Goal: Navigation & Orientation: Find specific page/section

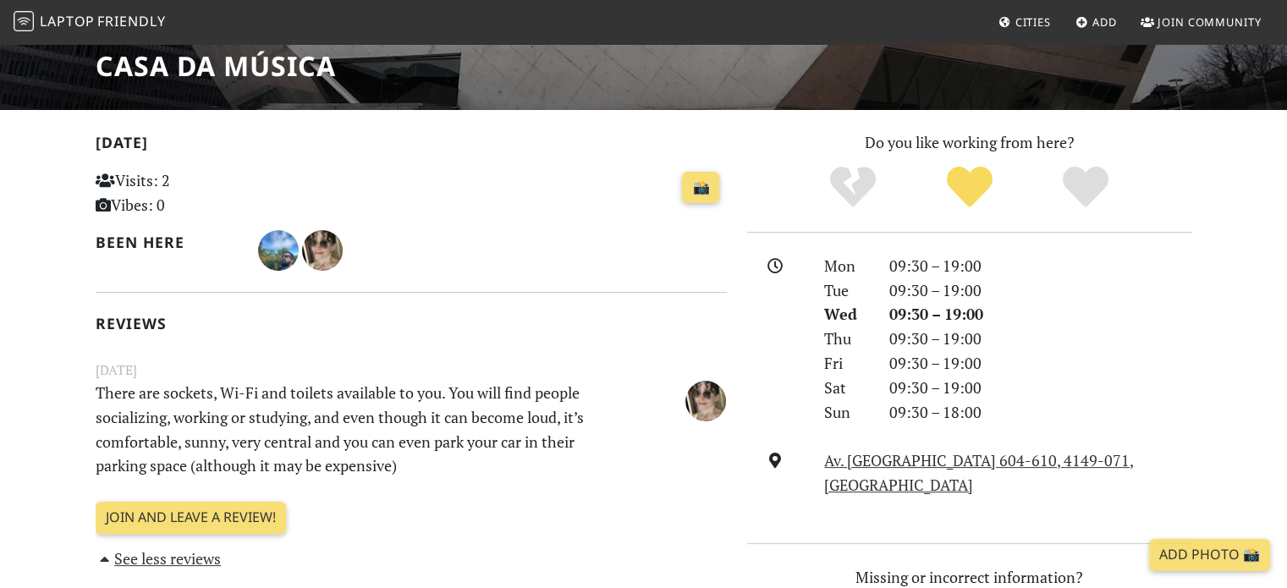
scroll to position [254, 0]
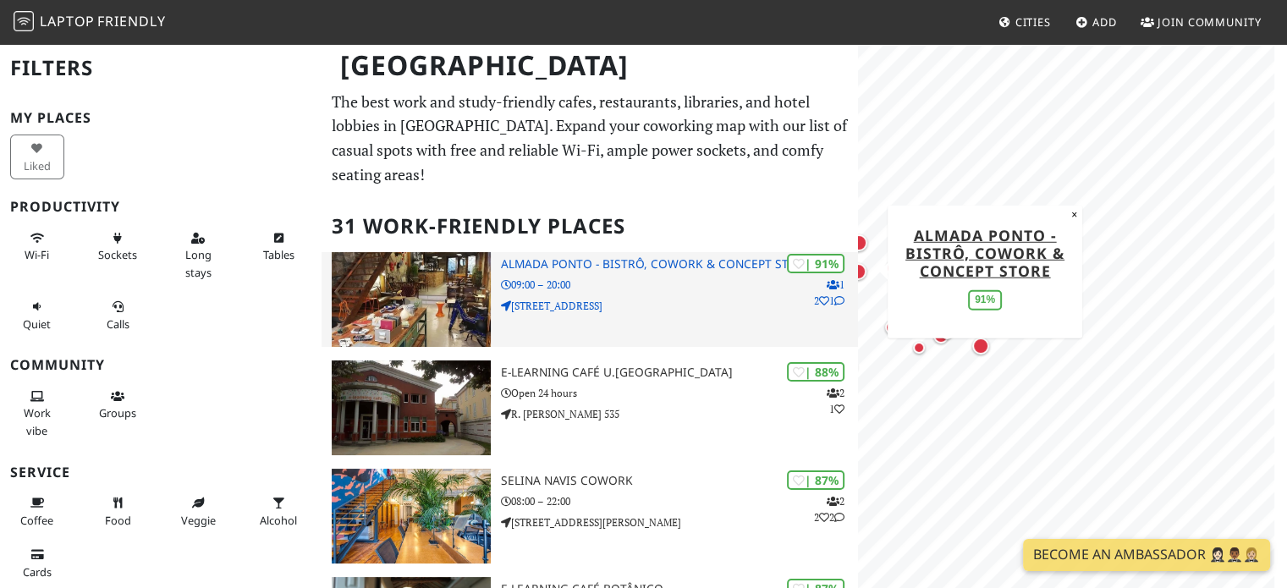
click at [708, 294] on div "| 91% 1 2 1 Almada [GEOGRAPHIC_DATA], Cowork & Concept Store 09:00 – 20:00 [STR…" at bounding box center [680, 299] width 358 height 95
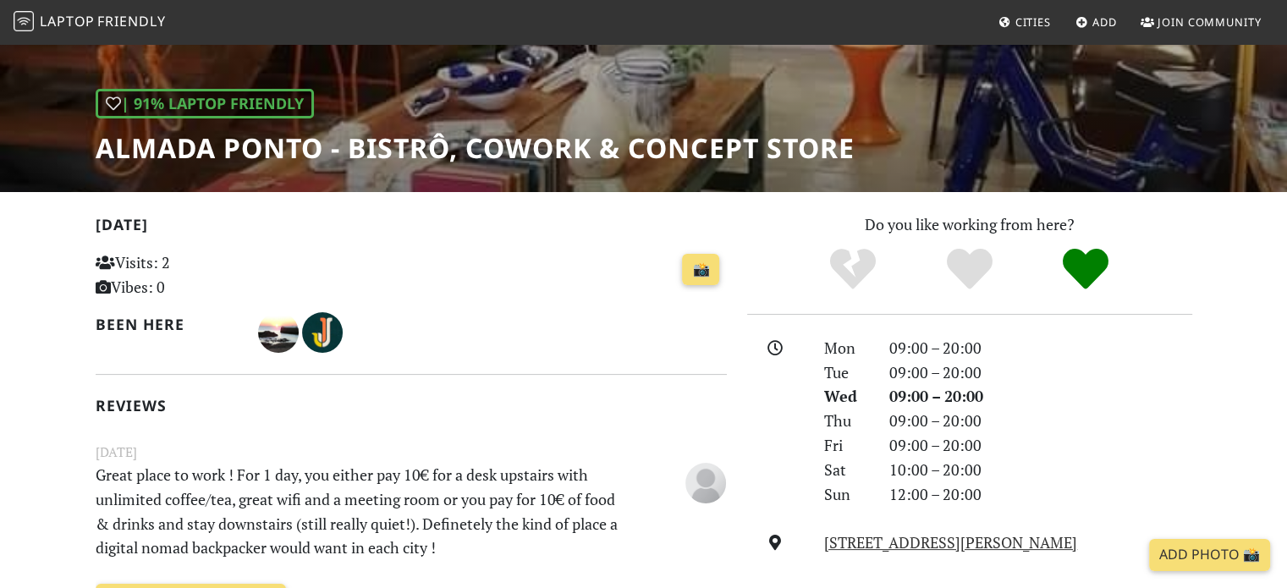
scroll to position [339, 0]
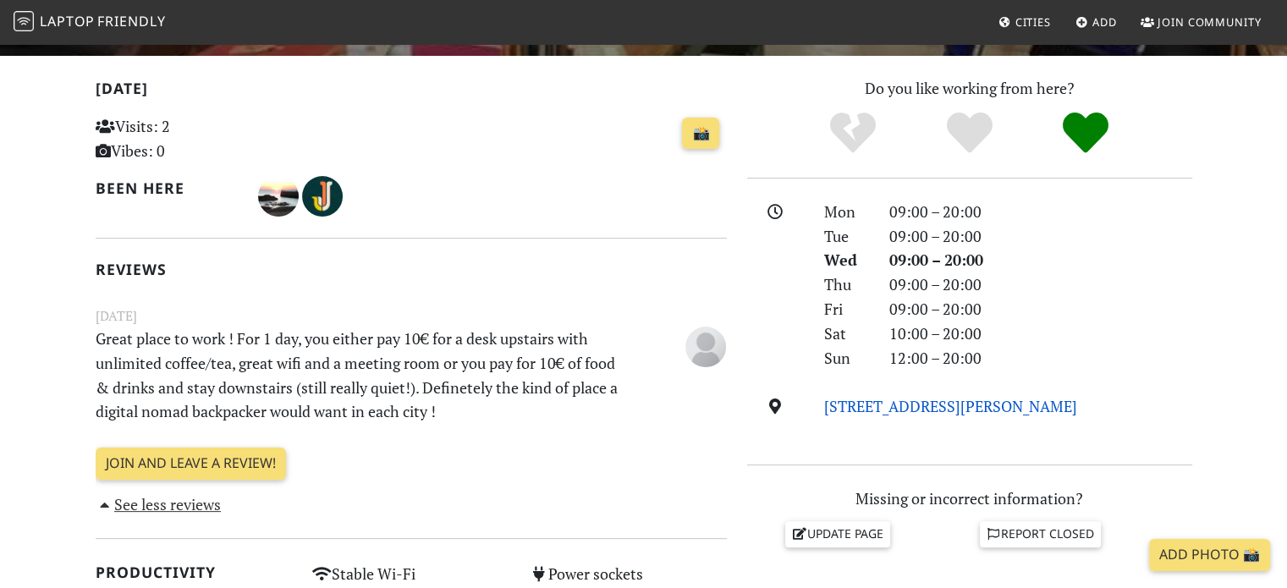
click at [958, 402] on link "Rua do Almada 544, 4050-034, Porto" at bounding box center [950, 406] width 253 height 20
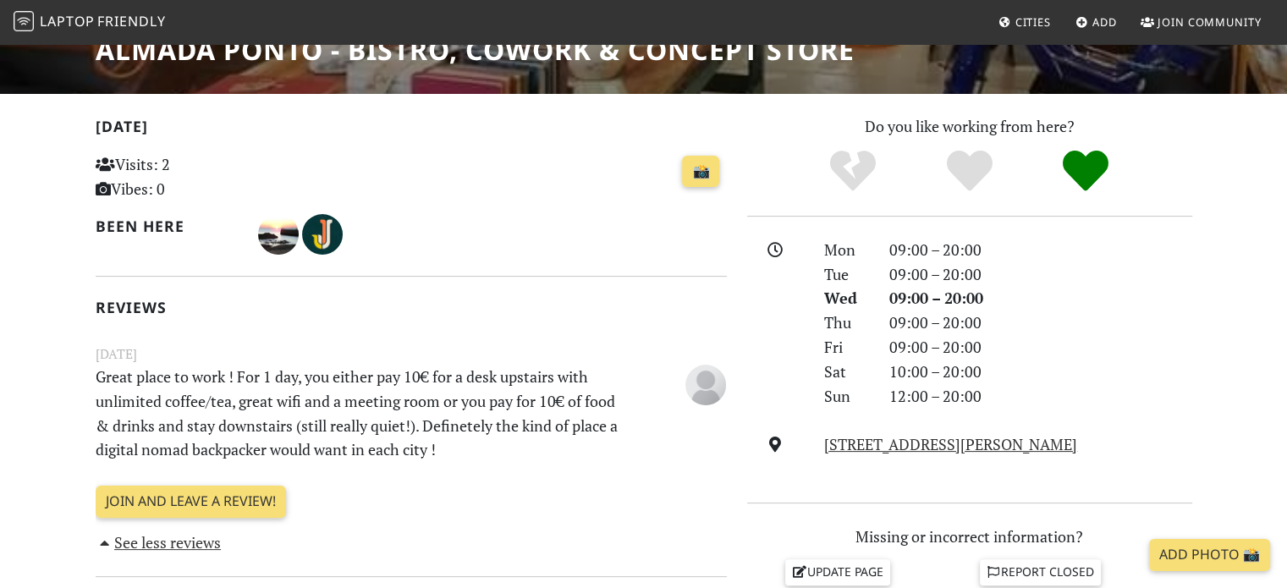
scroll to position [0, 0]
